Goal: Task Accomplishment & Management: Use online tool/utility

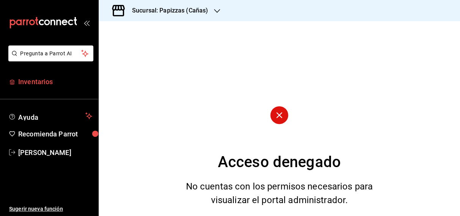
click at [25, 81] on span "Inventarios" at bounding box center [55, 82] width 74 height 10
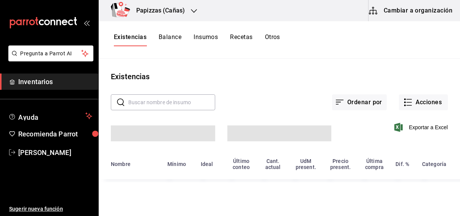
click at [153, 15] on div "Papizzas (Cañas)" at bounding box center [152, 10] width 95 height 21
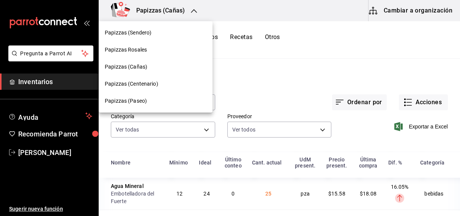
click at [139, 35] on span "Papizzas (Sendero)" at bounding box center [128, 33] width 47 height 8
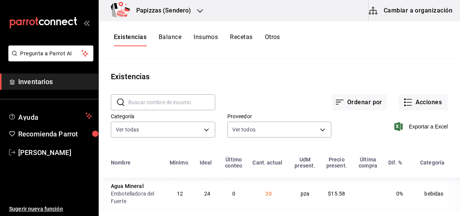
click at [275, 37] on button "Otros" at bounding box center [272, 39] width 15 height 13
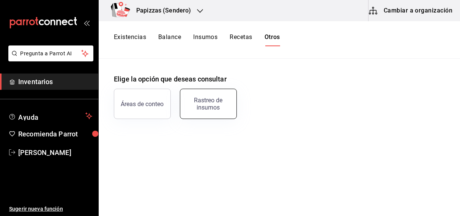
click at [213, 100] on div "Rastreo de insumos" at bounding box center [208, 104] width 47 height 14
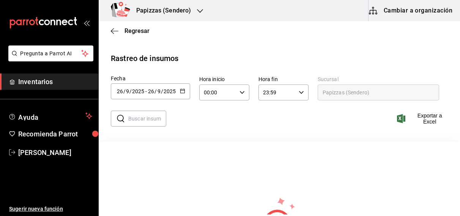
click at [185, 96] on div "[DATE] [DATE] - [DATE] [DATE]" at bounding box center [150, 91] width 79 height 16
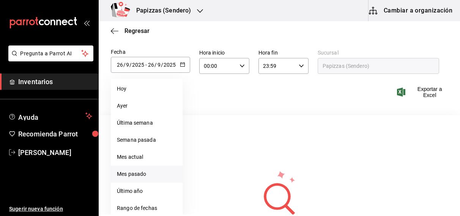
scroll to position [30, 0]
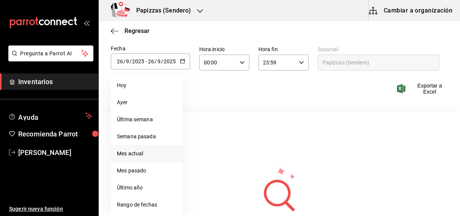
click at [136, 151] on li "Mes actual" at bounding box center [147, 153] width 72 height 17
type input "[DATE]"
type input "1"
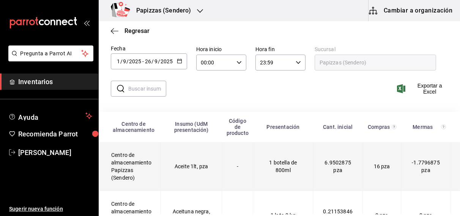
click at [191, 172] on td "Aceite 1lt, pza" at bounding box center [191, 166] width 61 height 49
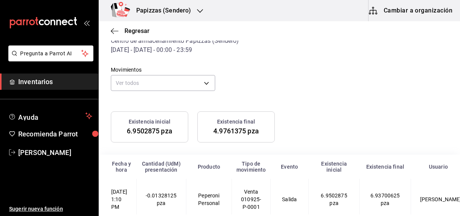
click at [205, 85] on body "Pregunta a Parrot AI Inventarios Ayuda Recomienda Parrot [PERSON_NAME] Sugerir …" at bounding box center [230, 107] width 460 height 215
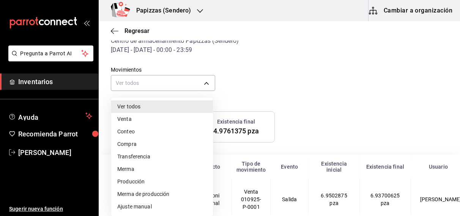
click at [142, 209] on li "Ajuste manual" at bounding box center [162, 207] width 102 height 13
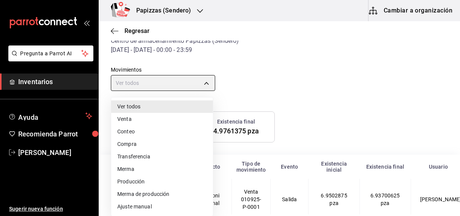
type input "MANUAL_ADJUSTMENT"
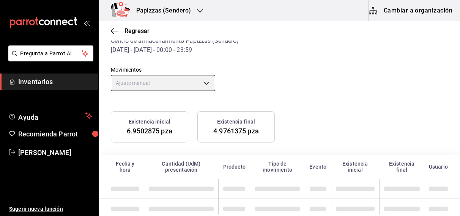
scroll to position [95, 0]
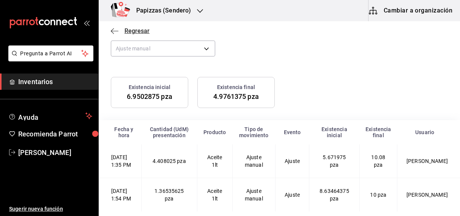
click at [136, 30] on span "Regresar" at bounding box center [136, 30] width 25 height 7
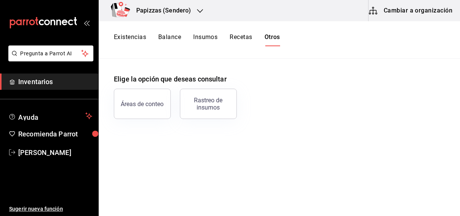
click at [132, 35] on button "Existencias" at bounding box center [130, 39] width 32 height 13
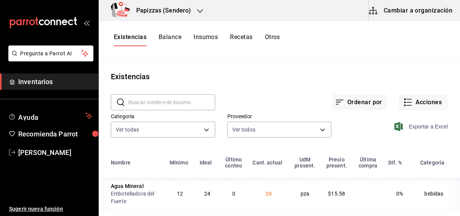
click at [409, 126] on span "Exportar a Excel" at bounding box center [422, 126] width 52 height 9
click at [176, 35] on div "Pregunta a Parrot AI Inventarios Ayuda Recomienda Parrot OBDULIA JANNETH CASTRO…" at bounding box center [230, 105] width 460 height 211
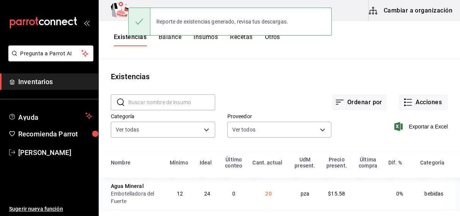
click at [174, 36] on div "Reporte de existencias generado, revisa tus descargas." at bounding box center [229, 21] width 203 height 33
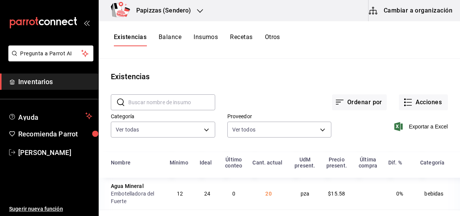
click at [170, 38] on button "Balance" at bounding box center [170, 39] width 23 height 13
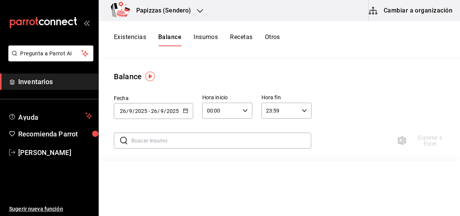
click at [186, 108] on icon "button" at bounding box center [185, 110] width 5 height 5
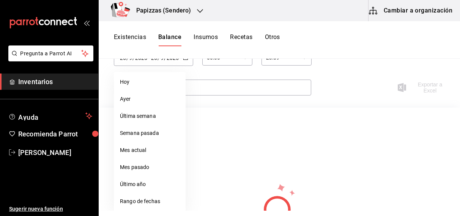
scroll to position [78, 0]
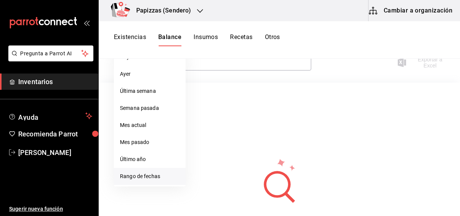
click at [144, 177] on li "Rango de fechas" at bounding box center [150, 176] width 72 height 17
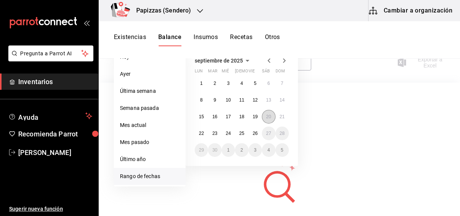
click at [268, 115] on abbr "20" at bounding box center [268, 116] width 5 height 5
click at [254, 134] on abbr "26" at bounding box center [255, 133] width 5 height 5
type input "2025-09-20"
type input "20"
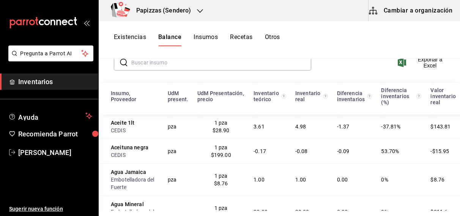
click at [276, 38] on button "Otros" at bounding box center [272, 39] width 15 height 13
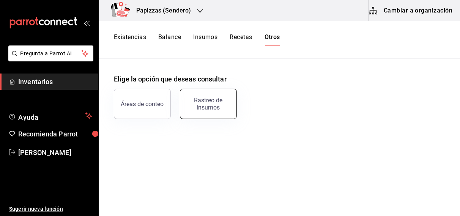
click at [214, 101] on div "Rastreo de insumos" at bounding box center [208, 104] width 47 height 14
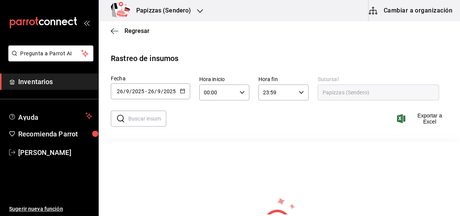
click at [181, 92] on icon "button" at bounding box center [182, 90] width 5 height 5
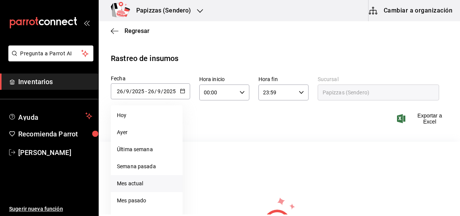
click at [139, 185] on li "Mes actual" at bounding box center [147, 183] width 72 height 17
type input "2025-09-01"
type input "1"
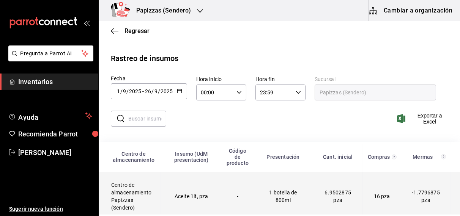
click at [180, 200] on td "Aceite 1lt, pza" at bounding box center [191, 196] width 61 height 49
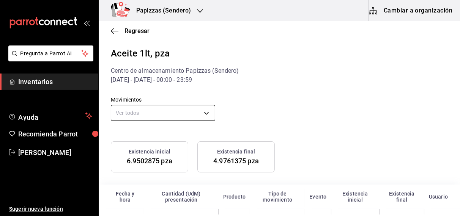
click at [200, 115] on body "Pregunta a Parrot AI Inventarios Ayuda Recomienda Parrot OBDULIA JANNETH CASTRO…" at bounding box center [230, 107] width 460 height 215
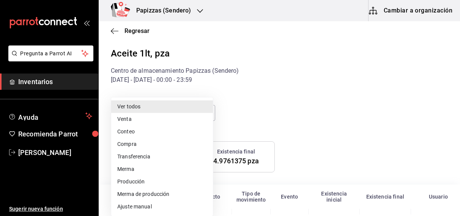
click at [157, 207] on li "Ajuste manual" at bounding box center [162, 207] width 102 height 13
type input "MANUAL_ADJUSTMENT"
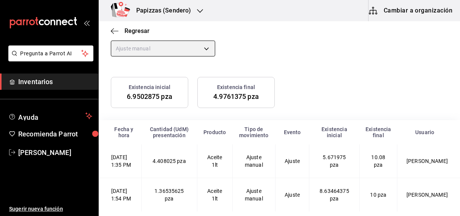
scroll to position [95, 0]
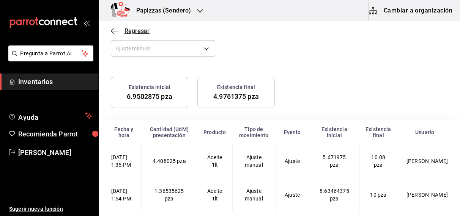
click at [139, 31] on span "Regresar" at bounding box center [136, 30] width 25 height 7
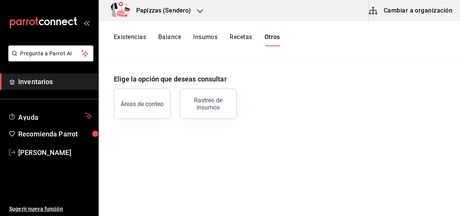
click at [170, 38] on button "Balance" at bounding box center [169, 39] width 23 height 13
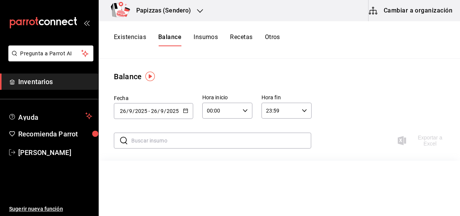
click at [184, 112] on icon "button" at bounding box center [185, 110] width 5 height 5
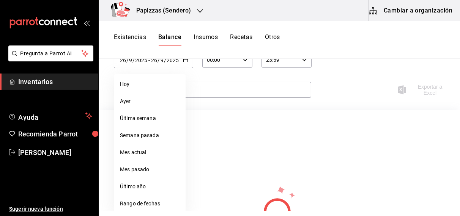
scroll to position [90, 0]
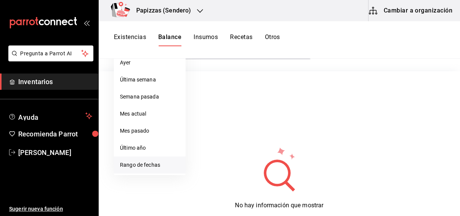
click at [149, 165] on li "Rango de fechas" at bounding box center [150, 165] width 72 height 17
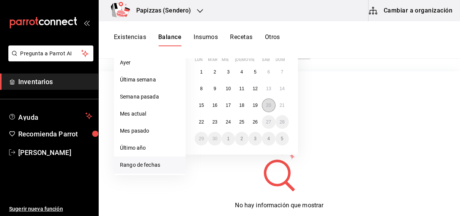
click at [271, 107] on button "20" at bounding box center [268, 106] width 13 height 14
click at [257, 122] on abbr "26" at bounding box center [255, 122] width 5 height 5
type input "2025-09-20"
type input "20"
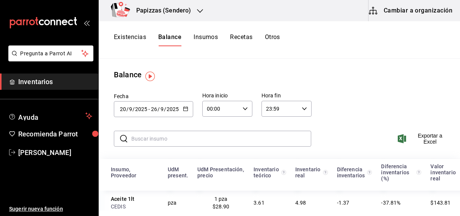
scroll to position [0, 0]
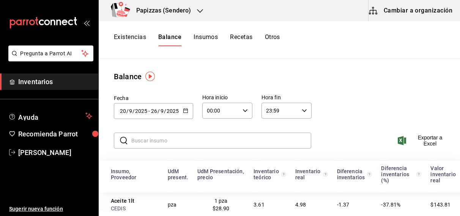
click at [242, 113] on div "00:00 Hora inicio" at bounding box center [227, 111] width 50 height 16
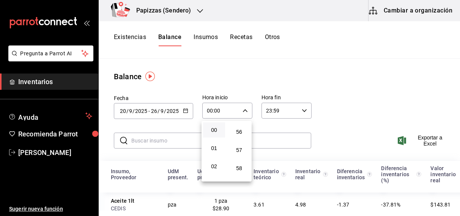
scroll to position [1014, 0]
click at [239, 121] on span "55" at bounding box center [239, 118] width 13 height 6
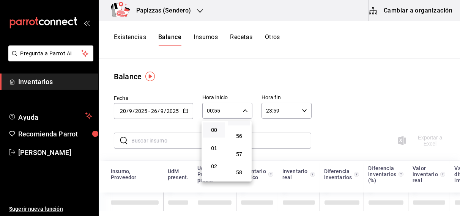
click at [239, 121] on span "55" at bounding box center [239, 118] width 13 height 6
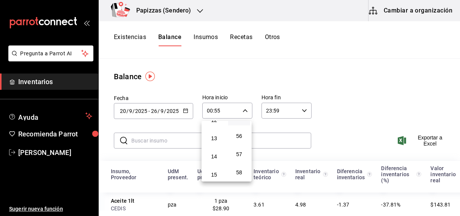
scroll to position [235, 0]
click at [213, 132] on span "13" at bounding box center [214, 132] width 13 height 6
type input "13:55"
click at [351, 120] on div at bounding box center [230, 108] width 460 height 216
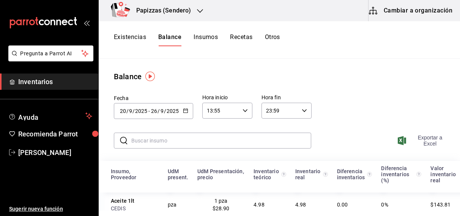
click at [419, 140] on span "Exportar a Excel" at bounding box center [423, 141] width 49 height 12
